Goal: Task Accomplishment & Management: Use online tool/utility

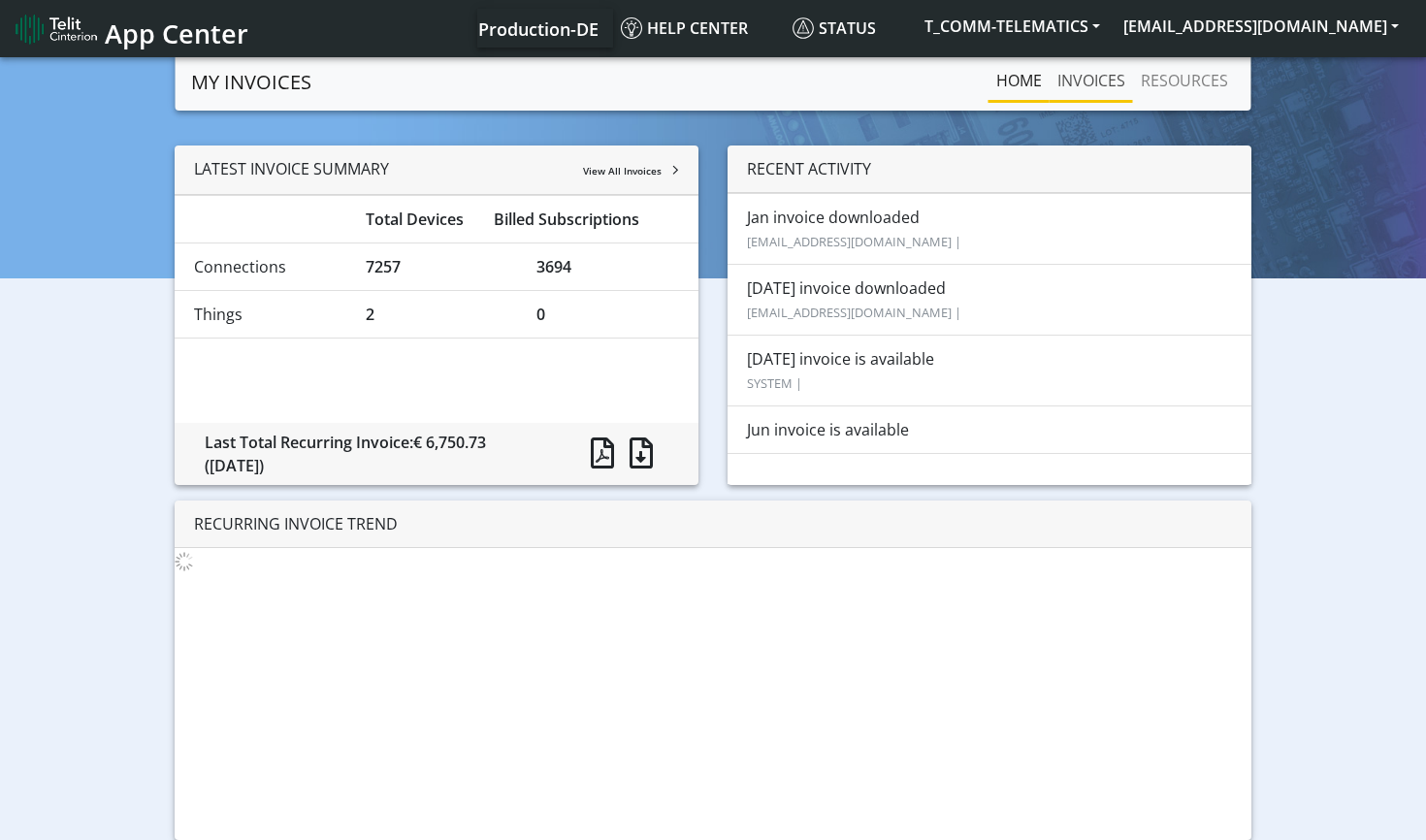
click at [1093, 80] on link "INVOICES" at bounding box center [1091, 81] width 83 height 39
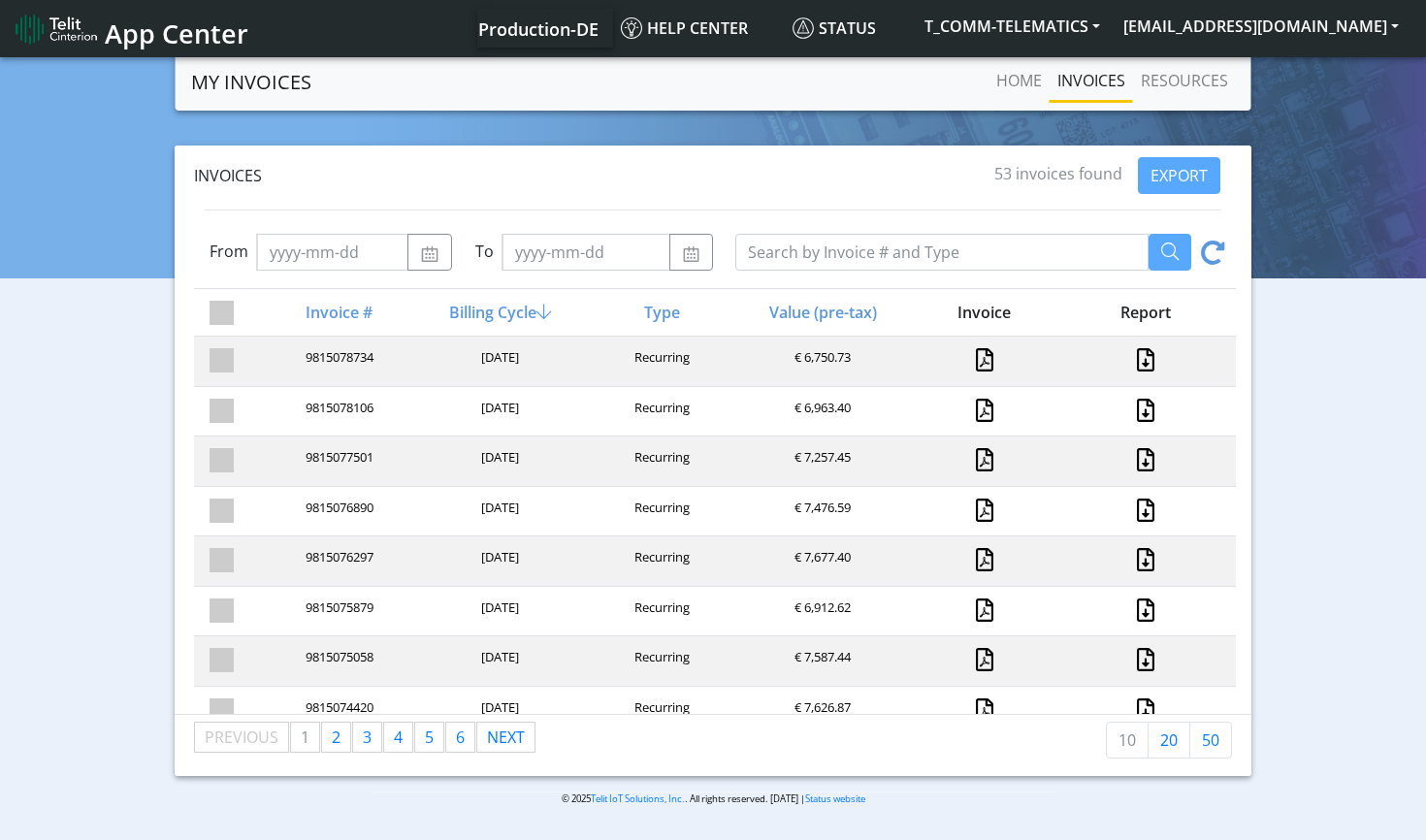
click at [477, 602] on div "[DATE]" at bounding box center [498, 611] width 161 height 26
click at [976, 358] on link at bounding box center [985, 360] width 18 height 23
click at [824, 30] on span "Status" at bounding box center [833, 28] width 83 height 21
click at [1210, 243] on icon at bounding box center [1212, 255] width 24 height 30
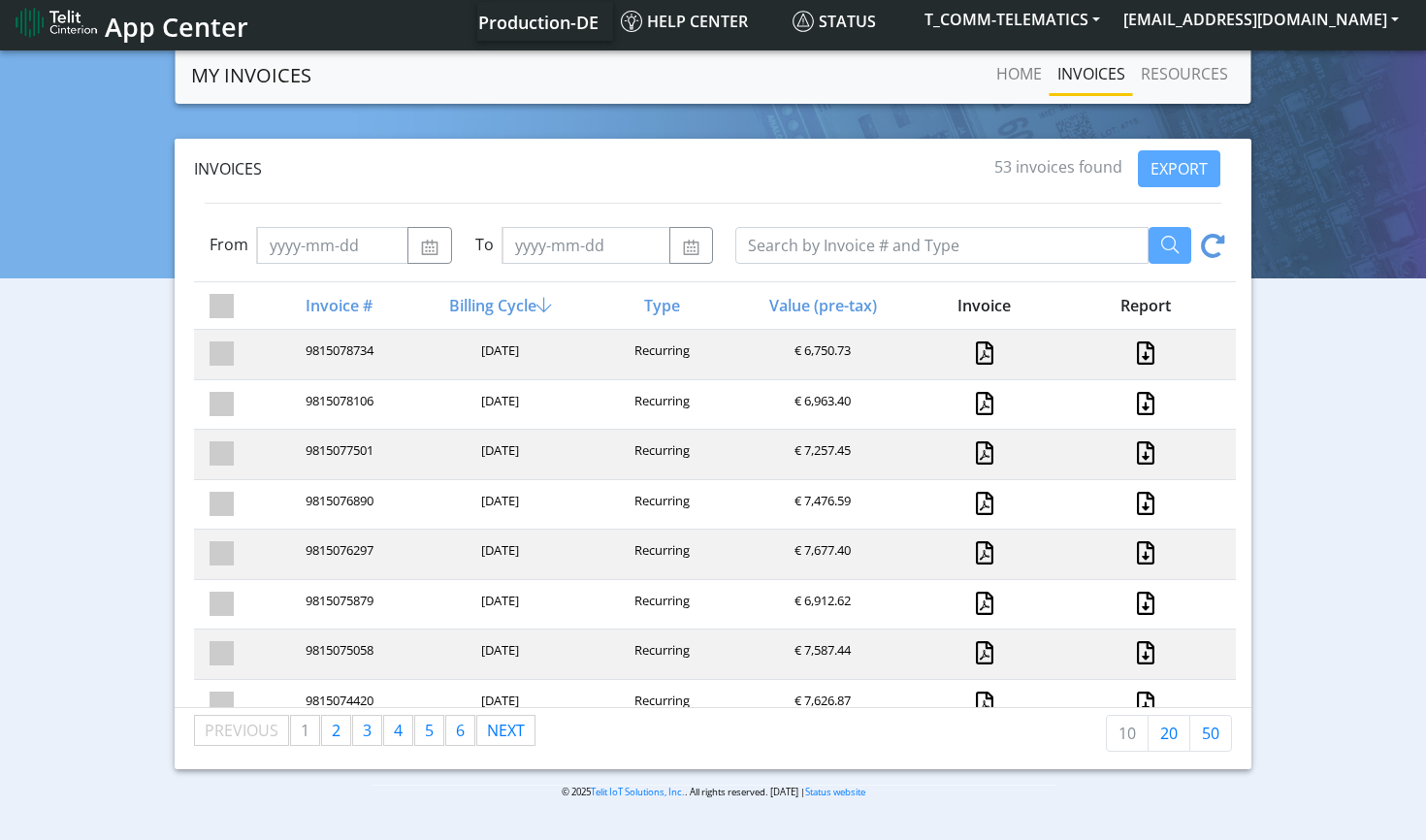
scroll to position [7, 0]
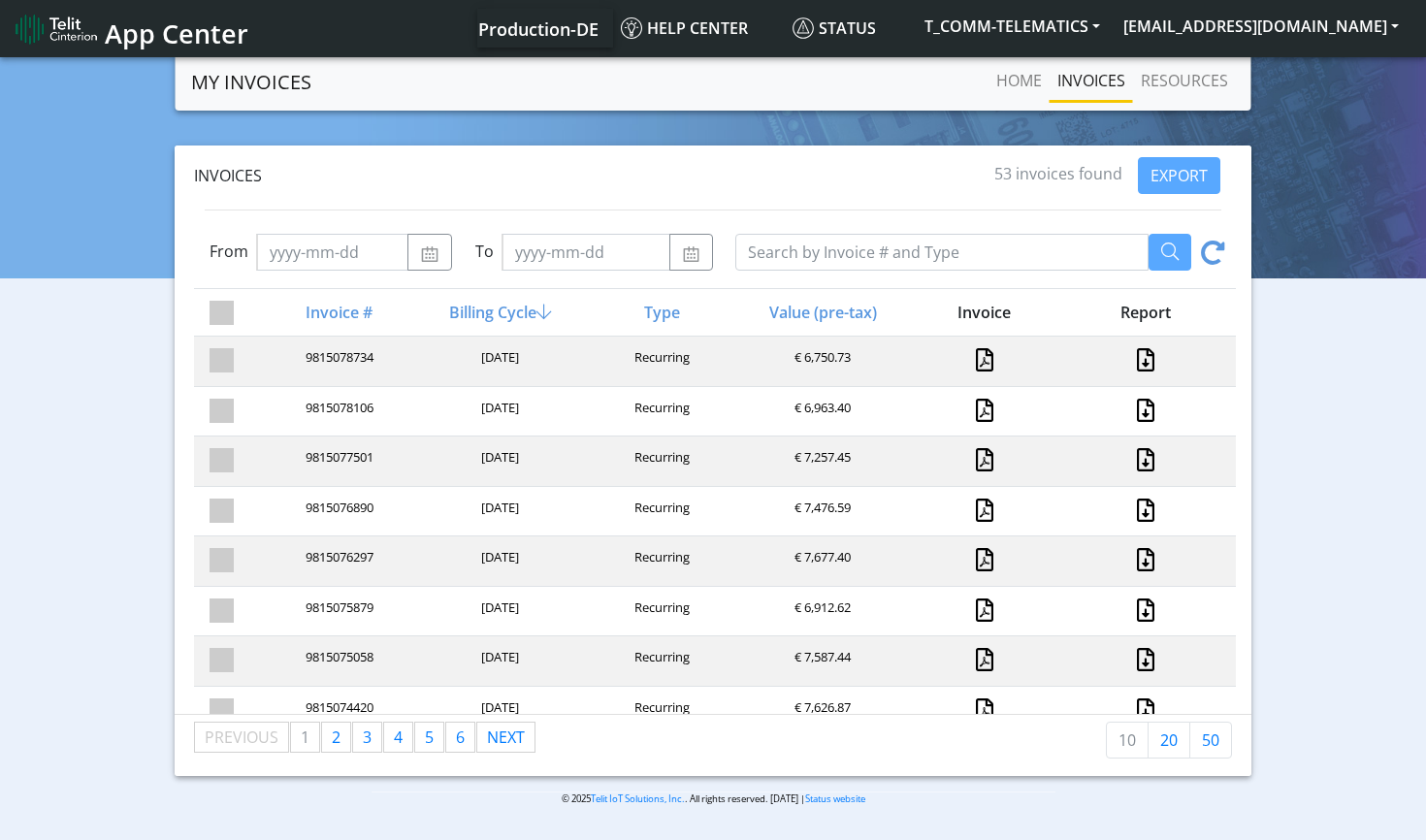
scroll to position [2, 0]
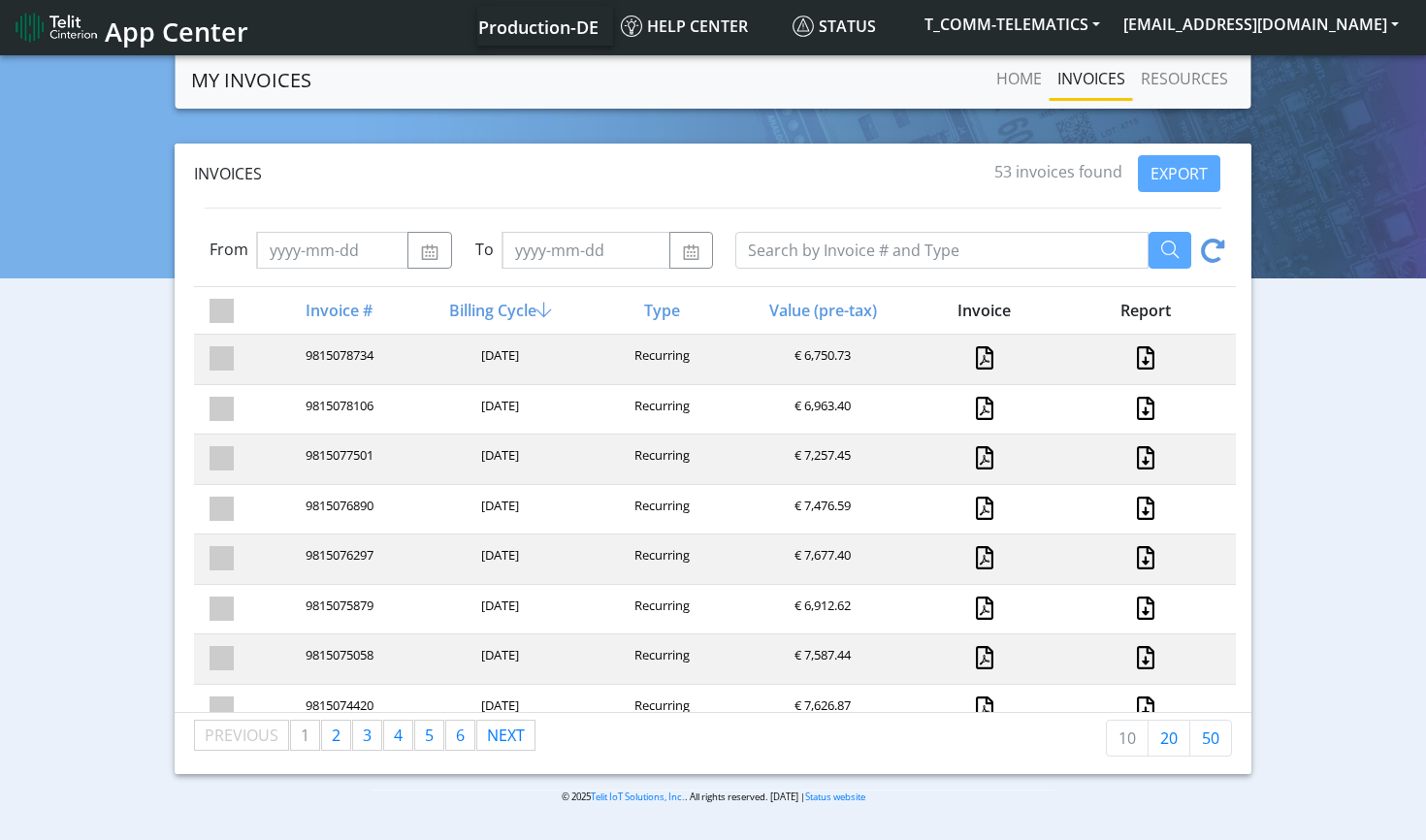
click at [693, 118] on section "MY INVOICES Home INVOICES RESOURCES Invoices 53 invoices found EXPORT From To I…" at bounding box center [713, 442] width 1426 height 782
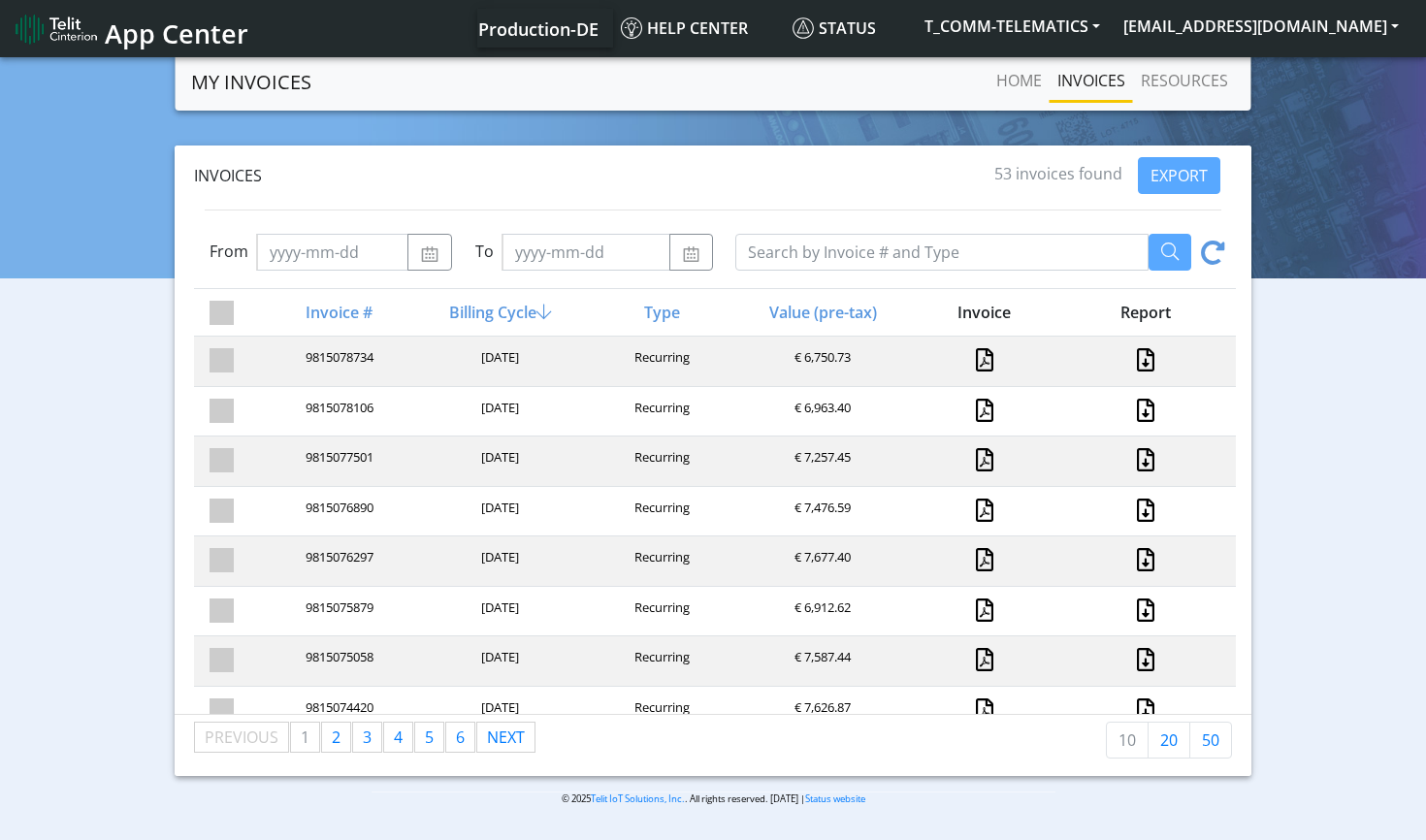
scroll to position [0, 0]
click at [854, 30] on span "Status" at bounding box center [833, 28] width 83 height 21
drag, startPoint x: 1018, startPoint y: 168, endPoint x: 996, endPoint y: 167, distance: 22.0
click at [996, 167] on span "53 invoices found" at bounding box center [1058, 174] width 128 height 21
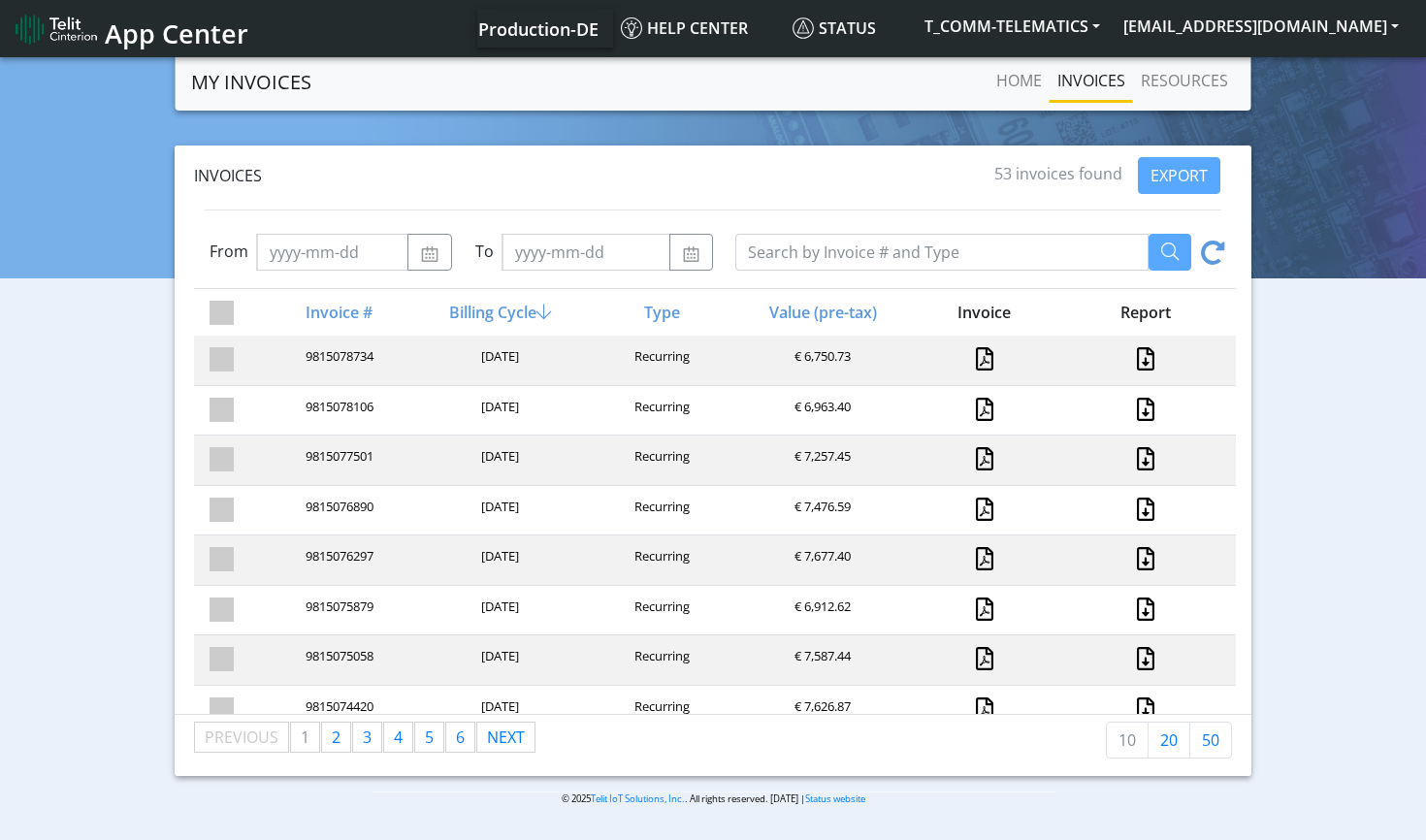
click at [987, 170] on div "Invoices" at bounding box center [592, 176] width 804 height 23
click at [995, 172] on span "53 invoices found" at bounding box center [1058, 174] width 128 height 21
click at [996, 173] on span "53 invoices found" at bounding box center [1058, 174] width 128 height 21
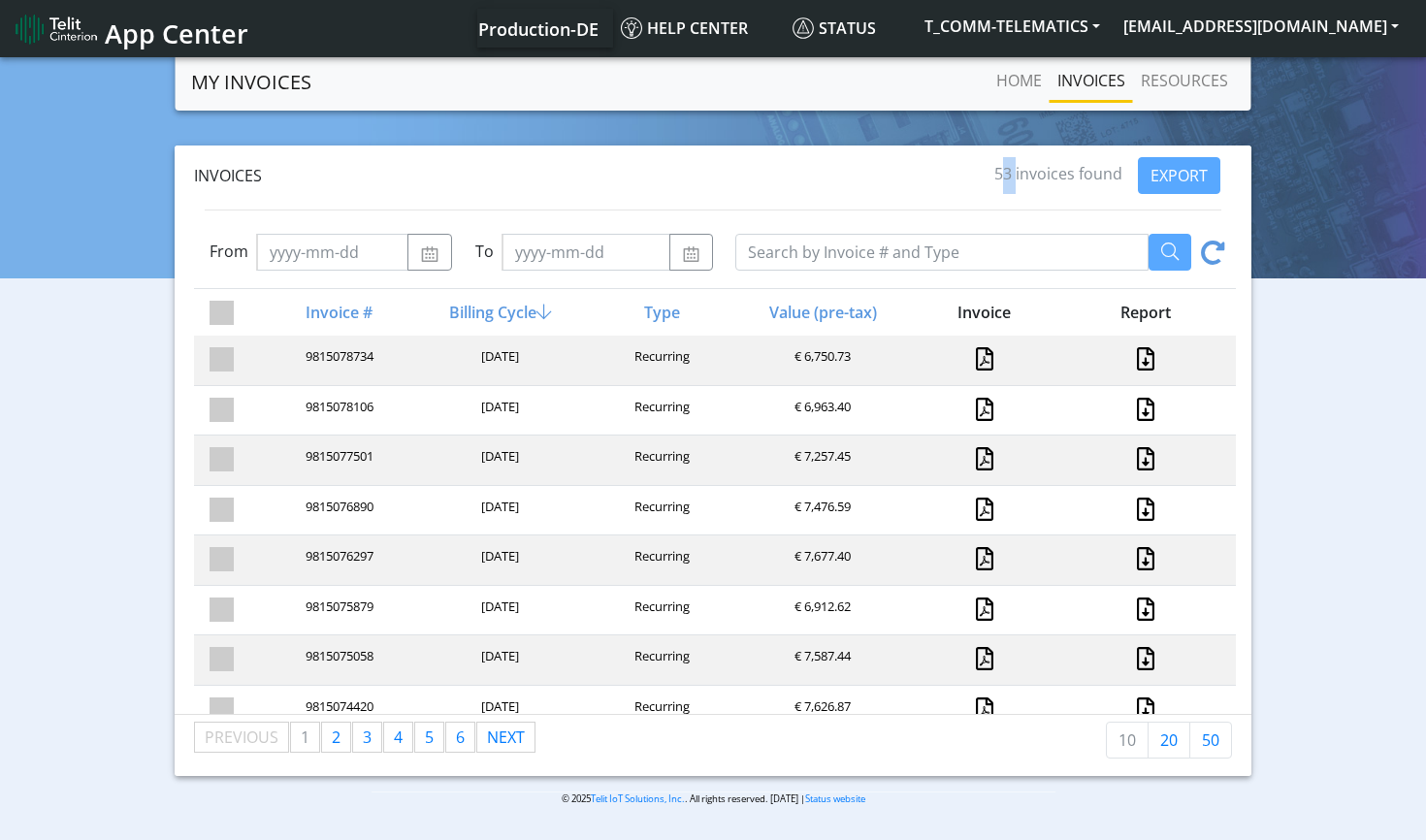
click at [996, 173] on span "53 invoices found" at bounding box center [1058, 174] width 128 height 21
click at [1002, 176] on span "53 invoices found" at bounding box center [1058, 174] width 128 height 21
click at [998, 174] on span "53 invoices found" at bounding box center [1058, 174] width 128 height 21
click at [1001, 174] on span "53 invoices found" at bounding box center [1058, 174] width 128 height 21
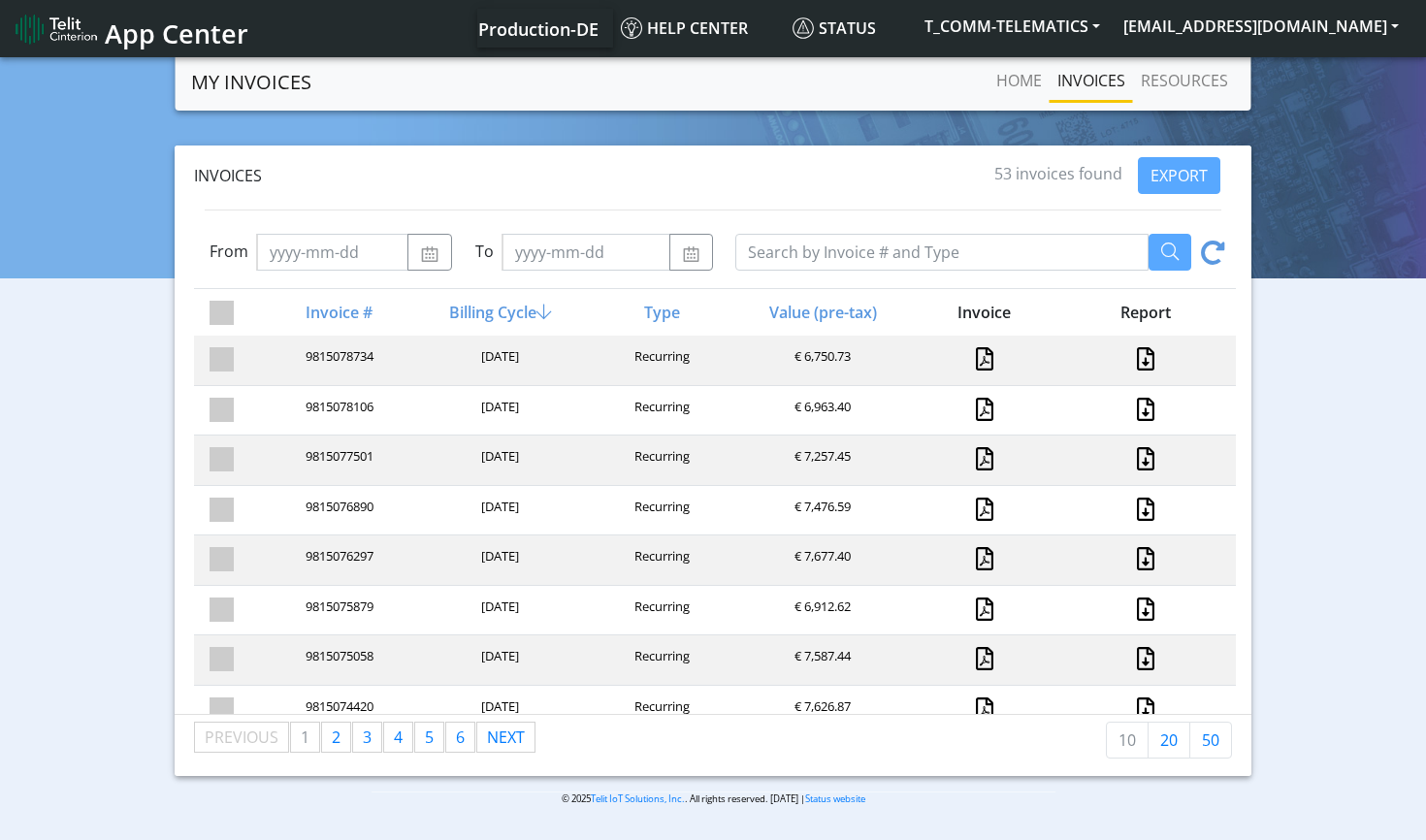
scroll to position [3, 0]
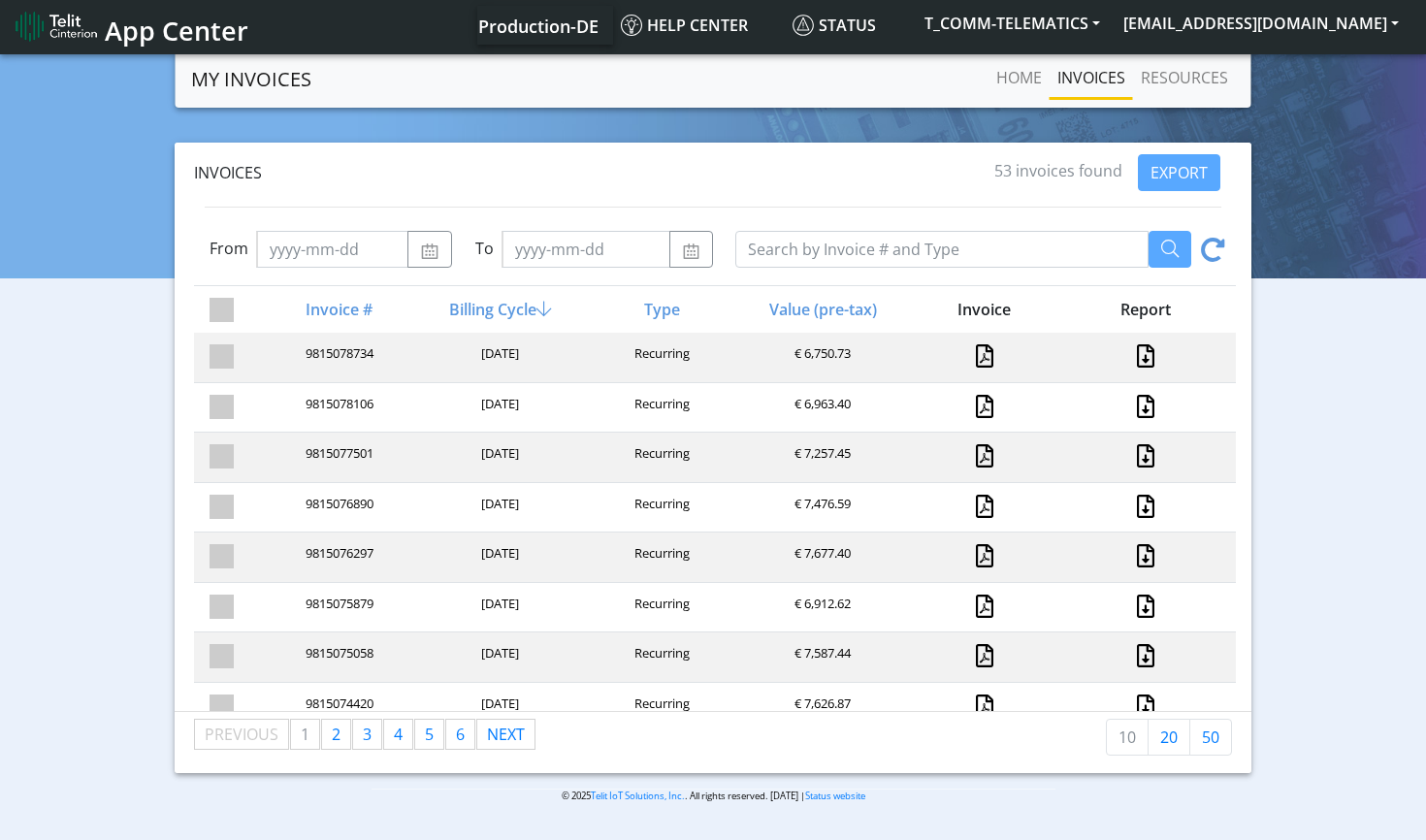
click at [1005, 173] on span "53 invoices found" at bounding box center [1058, 171] width 128 height 21
click at [1000, 173] on span "53 invoices found" at bounding box center [1058, 171] width 128 height 21
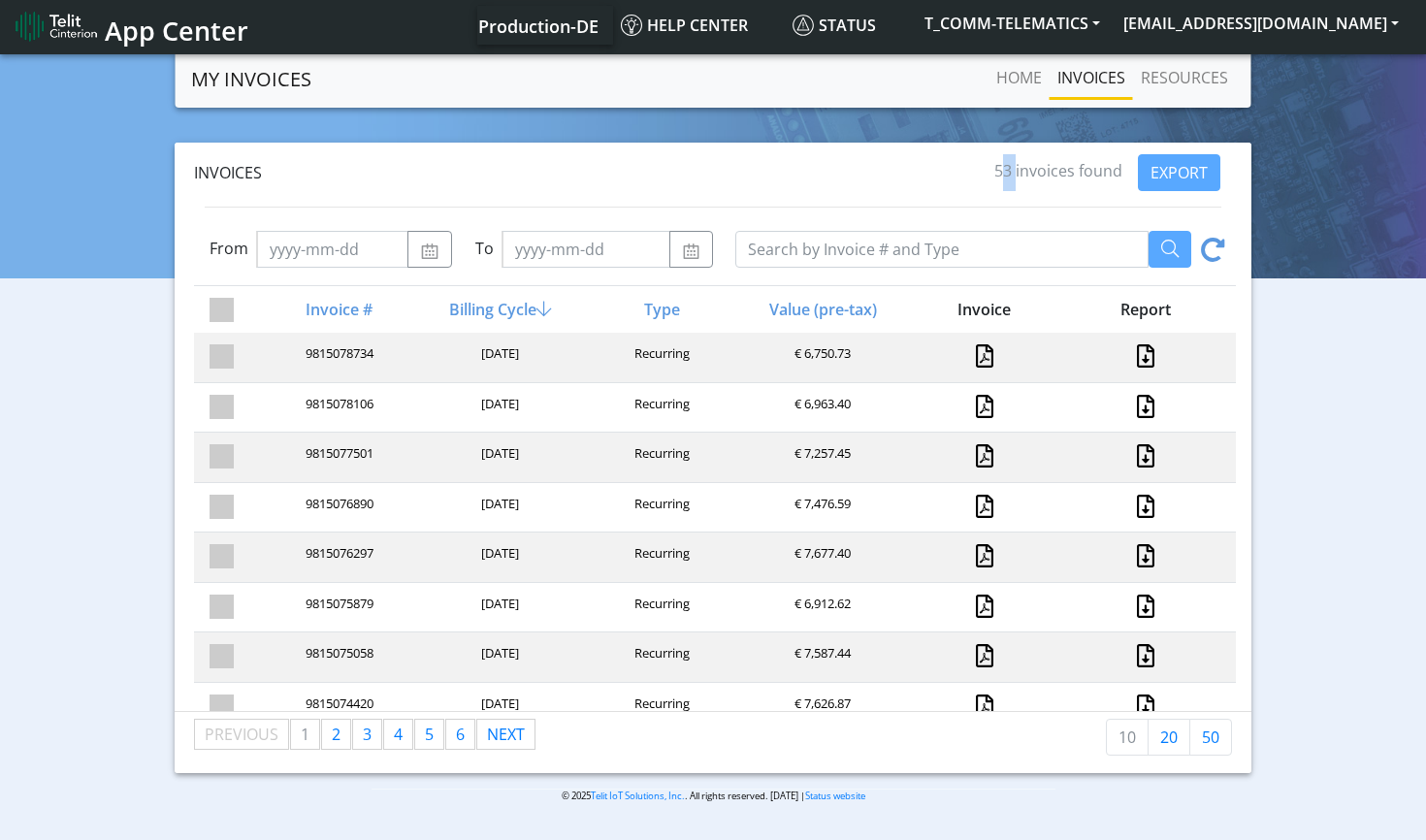
click at [995, 176] on span "53 invoices found" at bounding box center [1058, 171] width 128 height 21
click at [999, 172] on span "53 invoices found" at bounding box center [1058, 171] width 128 height 21
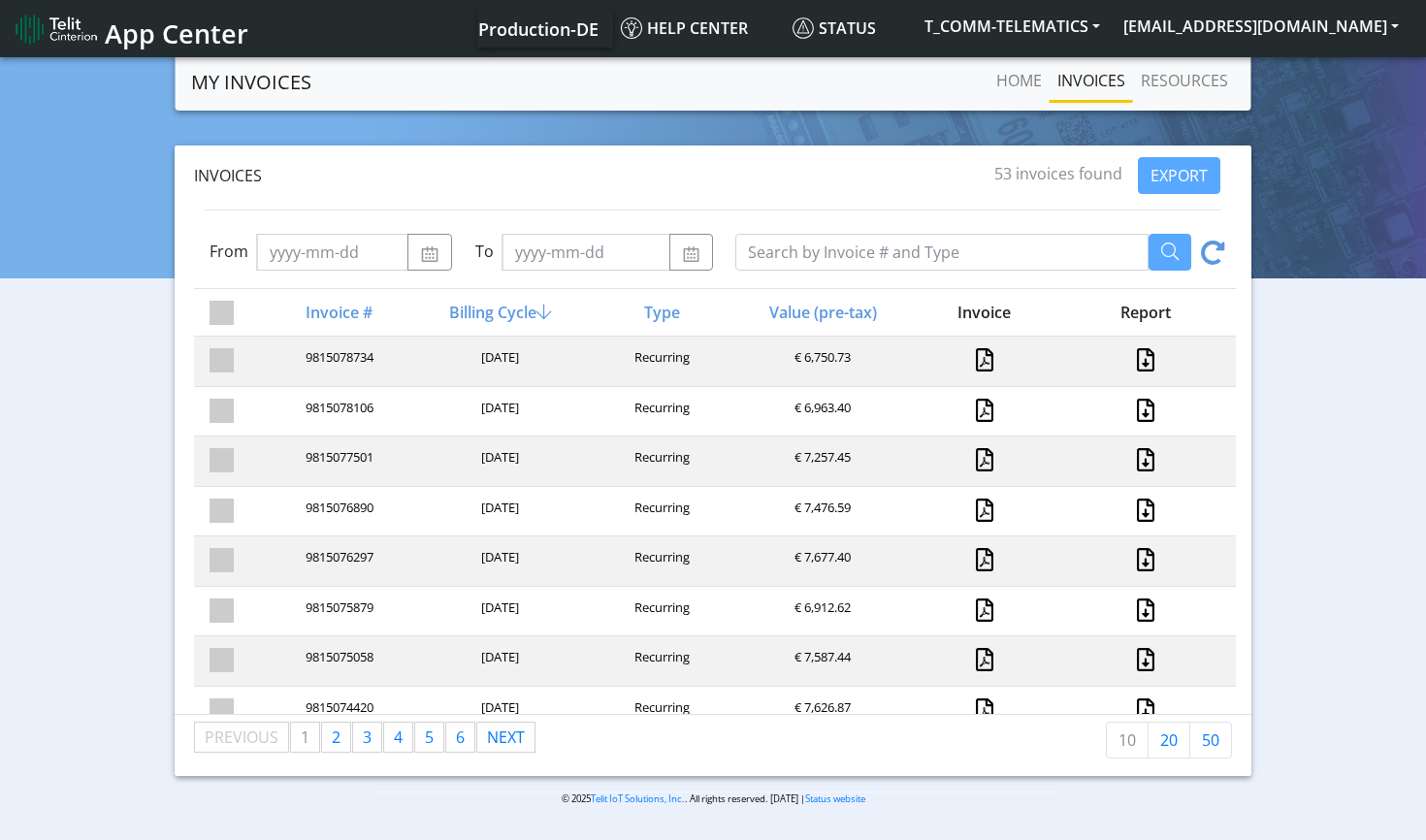
scroll to position [0, 0]
